Goal: Communication & Community: Answer question/provide support

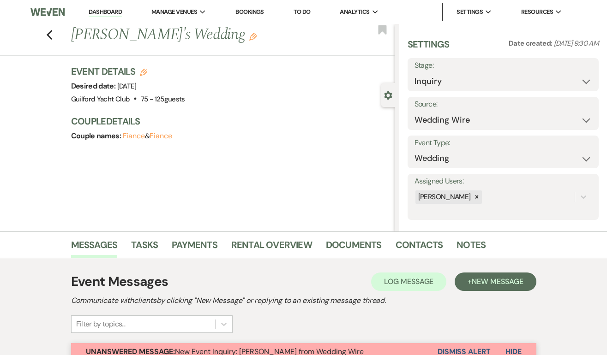
select select "3"
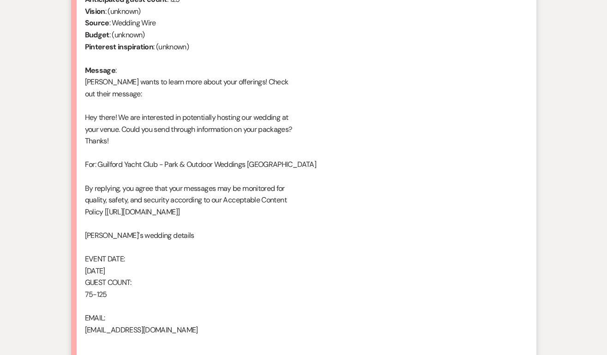
scroll to position [508, 0]
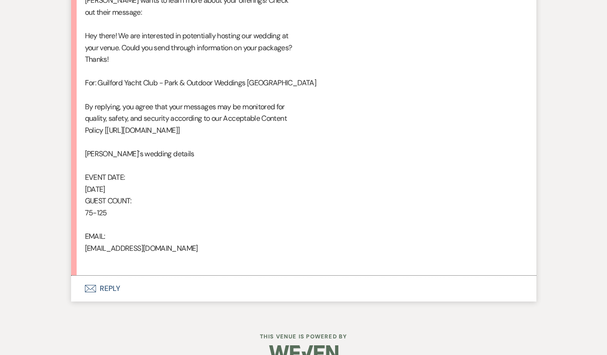
click at [110, 291] on button "Envelope Reply" at bounding box center [303, 289] width 465 height 26
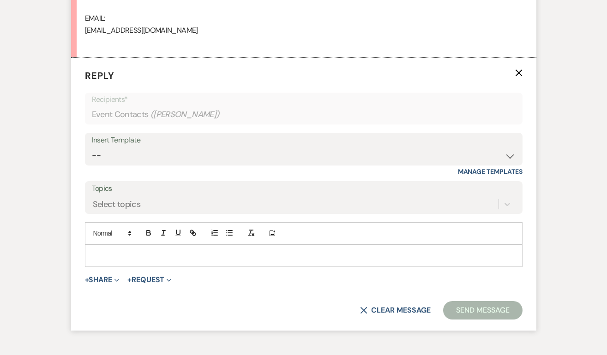
scroll to position [743, 0]
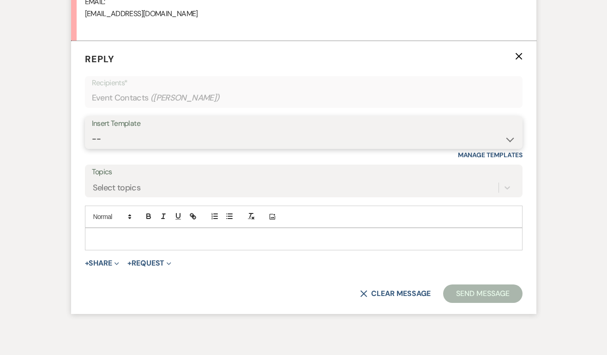
click at [136, 141] on select "-- Weven Planning Portal Introduction (Booked Events) Initial Inquiry Response …" at bounding box center [304, 139] width 424 height 18
select select "2020"
click at [92, 130] on select "-- Weven Planning Portal Introduction (Booked Events) Initial Inquiry Response …" at bounding box center [304, 139] width 424 height 18
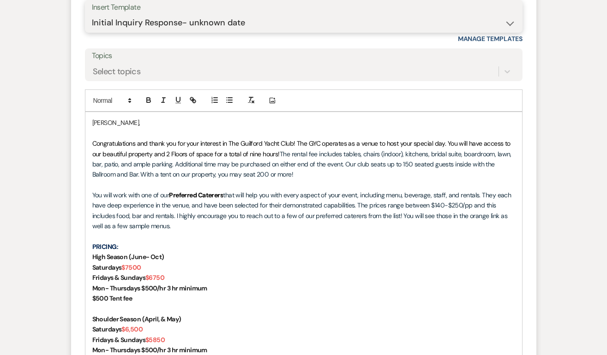
scroll to position [1017, 0]
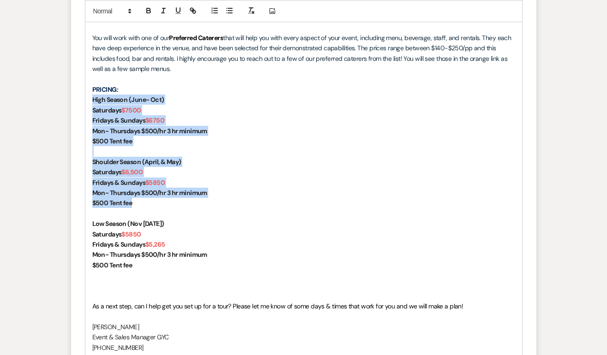
drag, startPoint x: 134, startPoint y: 207, endPoint x: 89, endPoint y: 102, distance: 113.8
click at [89, 102] on div "[PERSON_NAME], Congratulations and thank you for your interest in The Guilford …" at bounding box center [303, 157] width 436 height 404
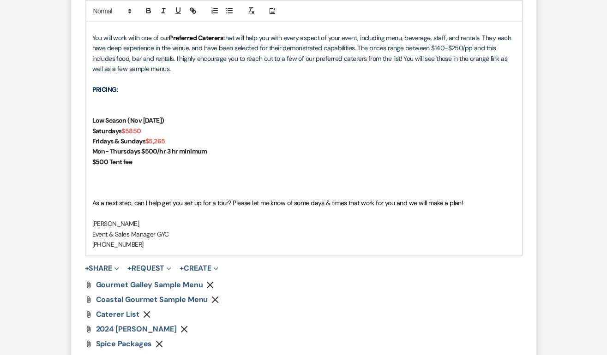
click at [91, 120] on div "[PERSON_NAME], Congratulations and thank you for your interest in The Guilford …" at bounding box center [303, 105] width 436 height 300
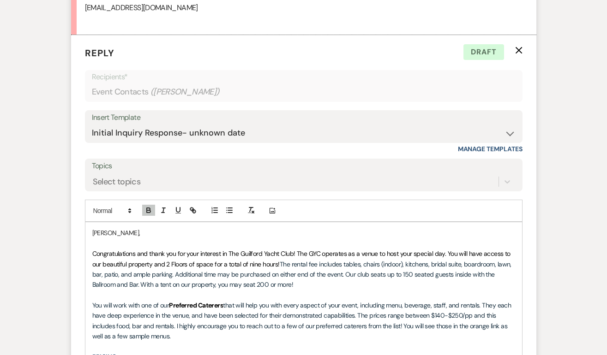
scroll to position [801, 0]
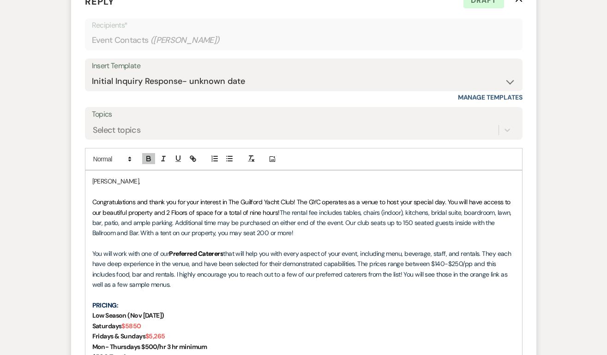
click at [298, 203] on span "Congratulations and thank you for your interest in The Guilford Yacht Club! The…" at bounding box center [302, 207] width 420 height 18
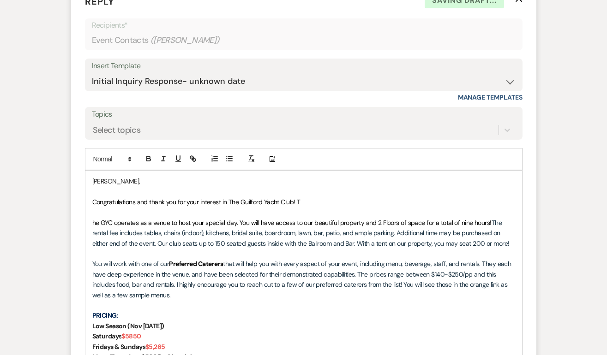
click at [316, 201] on p "Congratulations and thank you for your interest in The Guilford Yacht Club! T" at bounding box center [303, 202] width 423 height 10
click at [91, 224] on div "[PERSON_NAME], Congratulations and thank you for your interest in The Guilford …" at bounding box center [303, 316] width 436 height 290
click at [325, 204] on p "Congratulations and thank you for your interest in The Guilford Yacht Club!" at bounding box center [303, 202] width 423 height 10
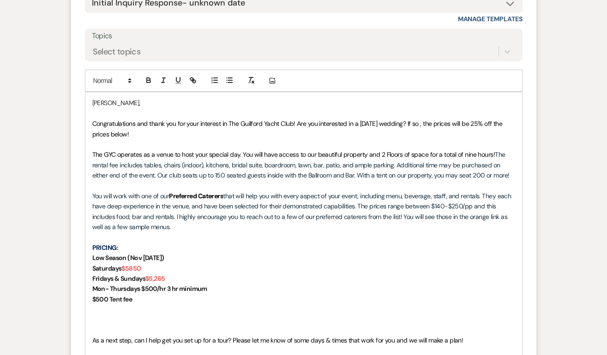
scroll to position [884, 0]
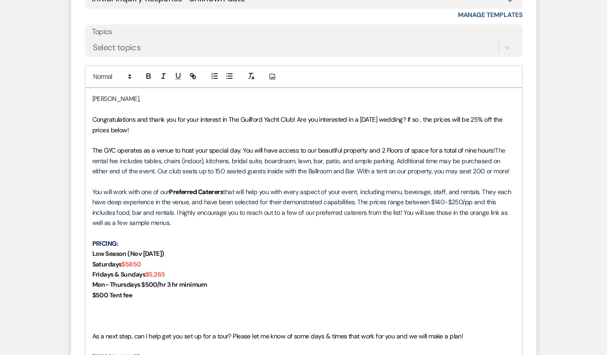
click at [484, 120] on span "Congratulations and thank you for your interest in The Guilford Yacht Club! Are…" at bounding box center [298, 124] width 412 height 18
click at [165, 243] on p "PRICING:" at bounding box center [303, 244] width 423 height 10
